Goal: Task Accomplishment & Management: Use online tool/utility

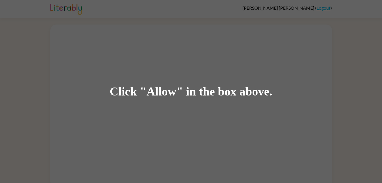
click at [173, 94] on div "Click "Allow" in the box above." at bounding box center [191, 91] width 163 height 13
click at [172, 91] on div "Click "Allow" in the box above." at bounding box center [191, 91] width 163 height 13
click at [171, 90] on div "Click "Allow" in the box above." at bounding box center [191, 91] width 163 height 13
click at [167, 93] on div "Click "Allow" in the box above." at bounding box center [191, 91] width 163 height 13
click at [170, 90] on div "Click "Allow" in the box above." at bounding box center [191, 91] width 163 height 13
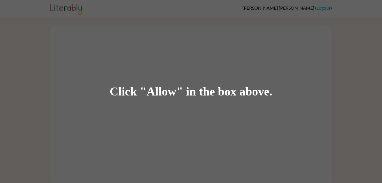
click at [170, 90] on div "Click "Allow" in the box above." at bounding box center [191, 91] width 163 height 13
click at [85, 3] on div "Click "Allow" in the box above." at bounding box center [191, 91] width 382 height 183
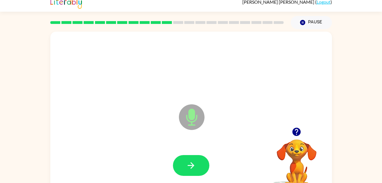
scroll to position [3, 0]
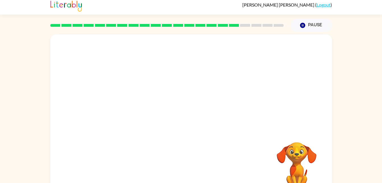
click at [209, 167] on div "Your browser must support playing .mp4 files to use Literably. Please try using…" at bounding box center [191, 115] width 282 height 163
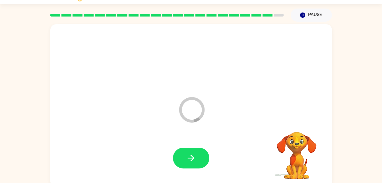
scroll to position [7, 0]
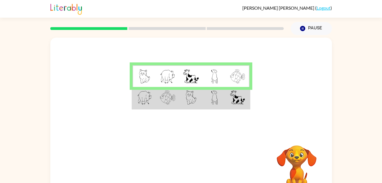
click at [171, 22] on div at bounding box center [167, 29] width 241 height 20
click at [175, 33] on div at bounding box center [167, 29] width 241 height 20
click at [181, 27] on icon at bounding box center [167, 28] width 77 height 3
click at [186, 29] on rect at bounding box center [167, 28] width 77 height 3
click at [200, 72] on td at bounding box center [190, 76] width 23 height 22
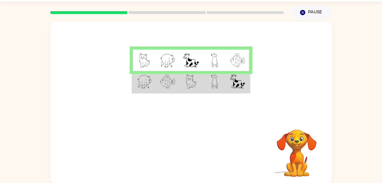
scroll to position [17, 0]
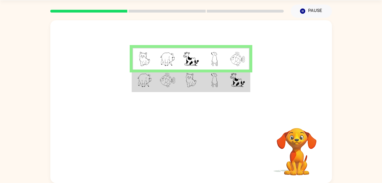
click at [228, 83] on td at bounding box center [237, 80] width 23 height 22
click at [229, 83] on td at bounding box center [237, 80] width 23 height 22
click at [222, 87] on td at bounding box center [214, 80] width 23 height 22
click at [224, 78] on td at bounding box center [214, 80] width 23 height 22
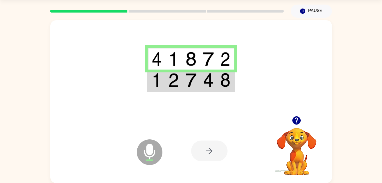
click at [202, 75] on td at bounding box center [208, 80] width 17 height 22
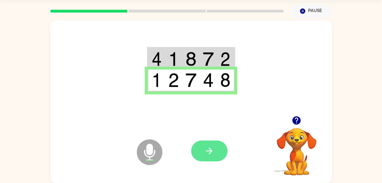
click at [214, 154] on icon "button" at bounding box center [209, 151] width 10 height 10
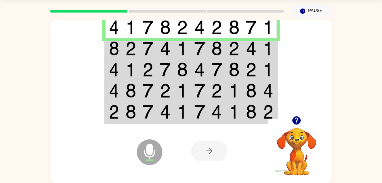
click at [234, 41] on td at bounding box center [234, 48] width 17 height 21
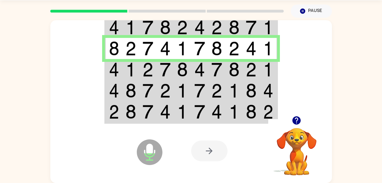
click at [233, 68] on img at bounding box center [234, 69] width 11 height 14
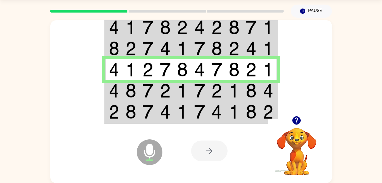
click at [244, 88] on td at bounding box center [251, 90] width 17 height 21
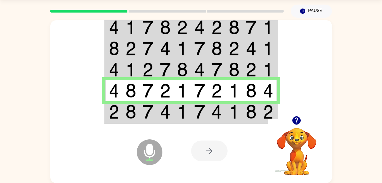
click at [199, 107] on img at bounding box center [199, 111] width 11 height 14
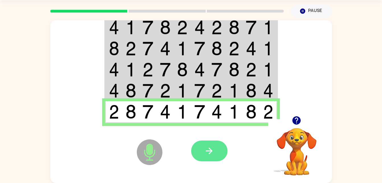
click at [209, 152] on icon "button" at bounding box center [209, 151] width 10 height 10
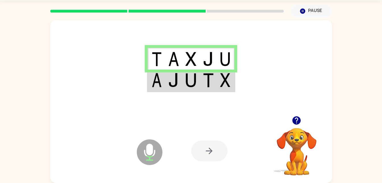
click at [224, 75] on img at bounding box center [225, 80] width 10 height 14
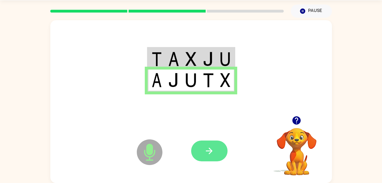
click at [204, 153] on icon "button" at bounding box center [209, 151] width 10 height 10
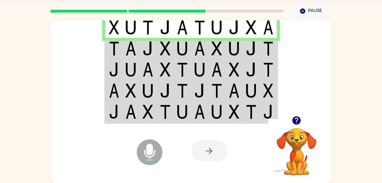
click at [254, 47] on img at bounding box center [251, 48] width 11 height 14
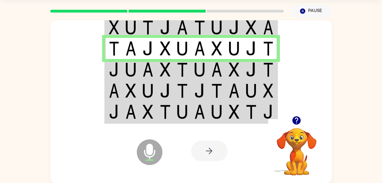
click at [233, 71] on img at bounding box center [234, 69] width 11 height 14
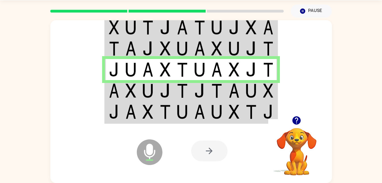
click at [227, 89] on td at bounding box center [234, 90] width 17 height 21
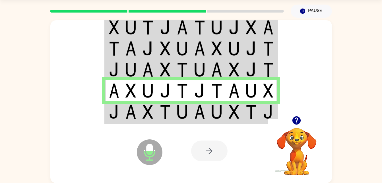
click at [215, 112] on img at bounding box center [217, 111] width 11 height 14
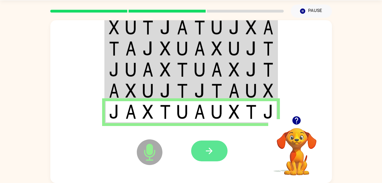
click at [210, 156] on button "button" at bounding box center [209, 150] width 36 height 21
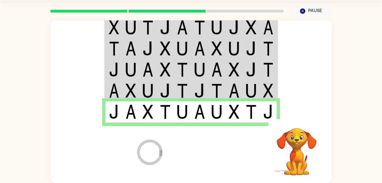
scroll to position [7, 0]
